Goal: Task Accomplishment & Management: Complete application form

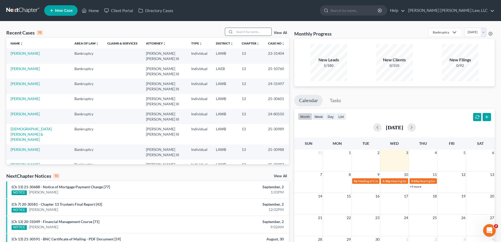
click at [253, 33] on input "search" at bounding box center [253, 32] width 37 height 8
type input "20-31120"
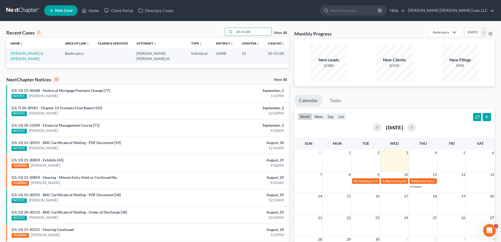
click at [21, 56] on td "[PERSON_NAME] & [PERSON_NAME]" at bounding box center [33, 55] width 54 height 15
click at [21, 54] on link "[PERSON_NAME] & [PERSON_NAME]" at bounding box center [27, 56] width 33 height 10
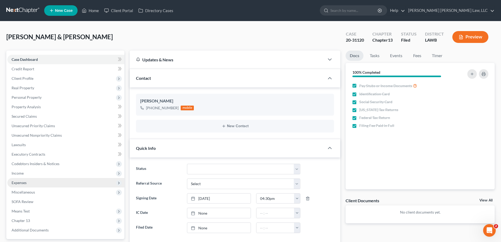
click at [38, 179] on span "Expenses" at bounding box center [65, 182] width 117 height 9
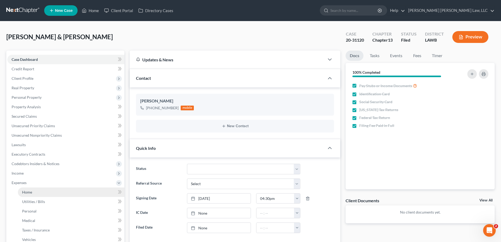
click at [45, 189] on link "Home" at bounding box center [71, 191] width 107 height 9
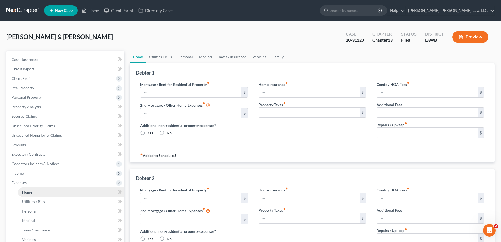
type input "0.00"
radio input "true"
type input "0.00"
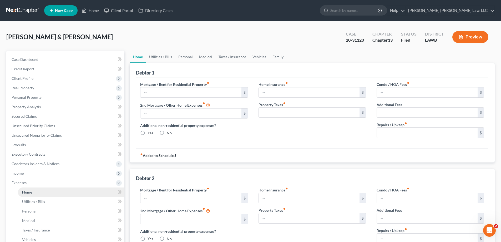
type input "0.00"
type input "2,275.00"
type input "0.00"
radio input "true"
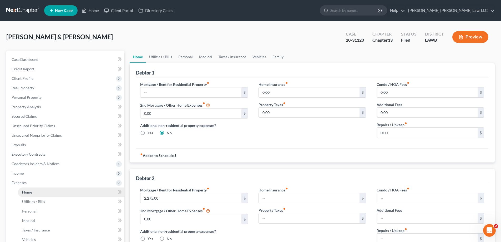
type input "0.00"
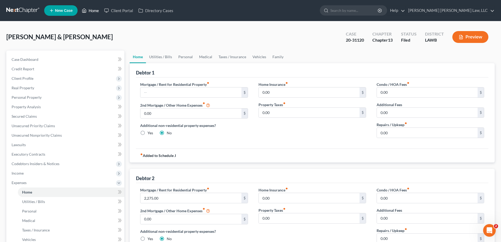
click at [91, 11] on link "Home" at bounding box center [90, 10] width 22 height 9
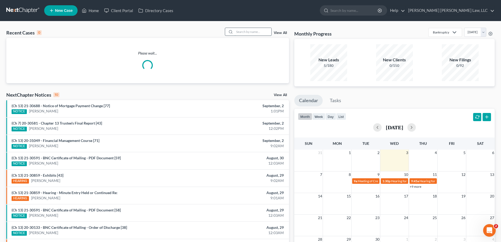
click at [252, 34] on input "search" at bounding box center [253, 32] width 37 height 8
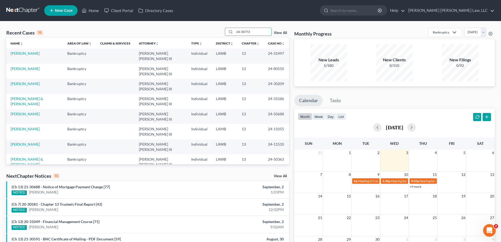
type input "24-30772"
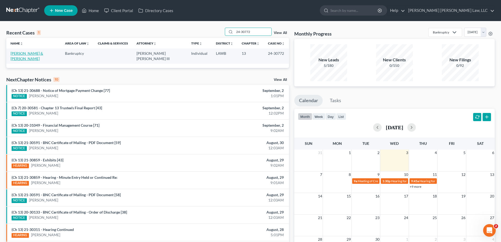
click at [32, 53] on link "[PERSON_NAME] & [PERSON_NAME]" at bounding box center [27, 56] width 33 height 10
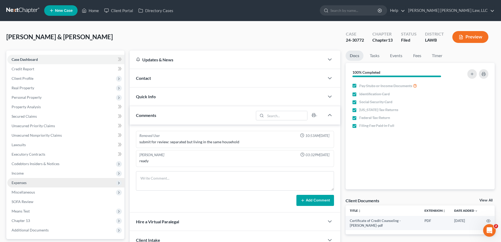
click at [24, 184] on span "Expenses" at bounding box center [19, 182] width 15 height 4
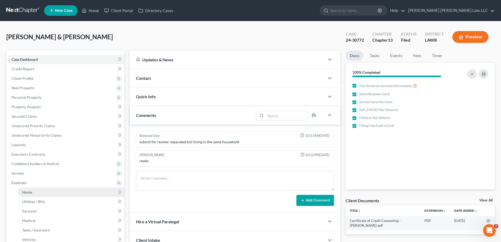
click at [31, 189] on link "Home" at bounding box center [71, 191] width 107 height 9
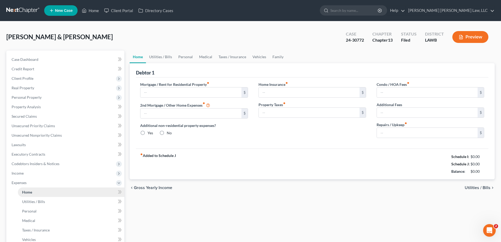
type input "0.00"
radio input "true"
type input "0.00"
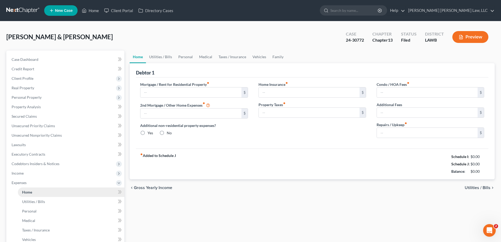
type input "0.00"
click at [297, 190] on div "chevron_left Gross Yearly Income Utilities / Bills chevron_right" at bounding box center [312, 187] width 365 height 17
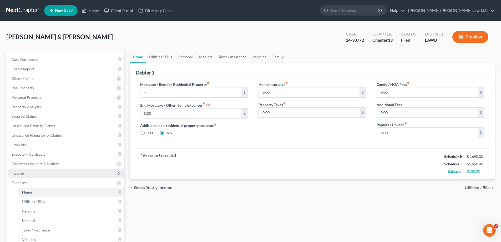
click at [26, 176] on span "Income" at bounding box center [65, 172] width 117 height 9
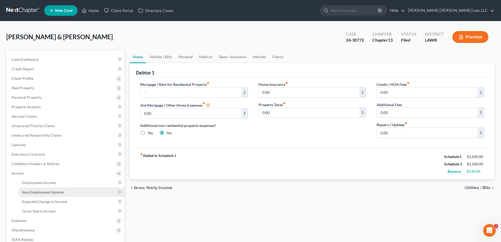
click at [37, 188] on link "Non Employment Income" at bounding box center [71, 191] width 107 height 9
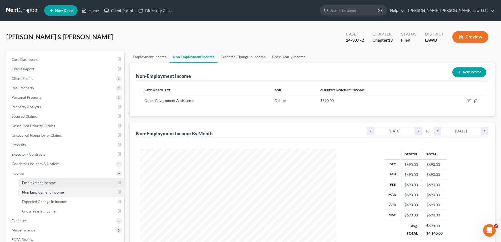
scroll to position [98, 207]
click at [44, 181] on span "Employment Income" at bounding box center [39, 182] width 34 height 4
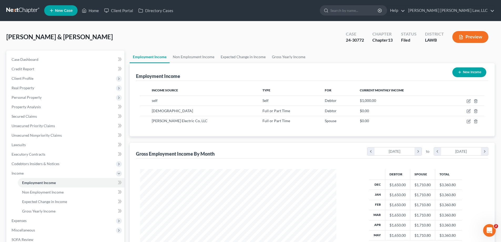
scroll to position [98, 207]
click at [94, 10] on link "Home" at bounding box center [90, 10] width 22 height 9
